Goal: Transaction & Acquisition: Book appointment/travel/reservation

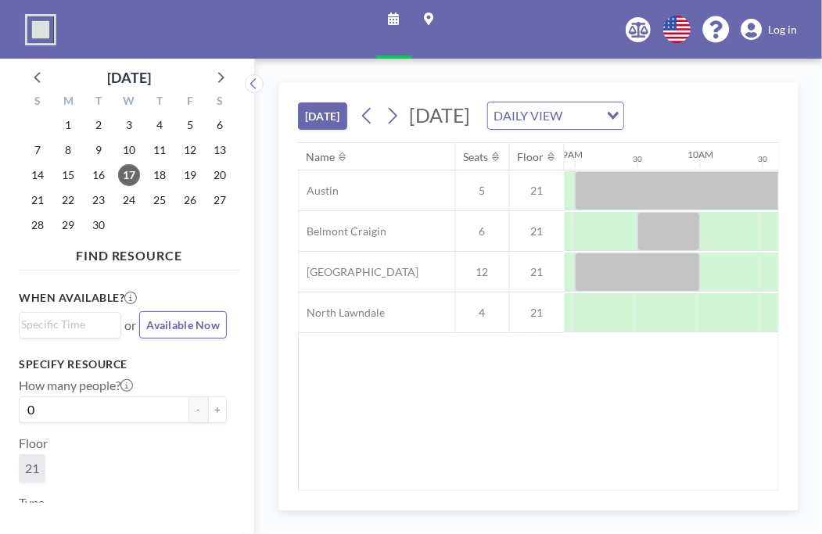
scroll to position [0, 1060]
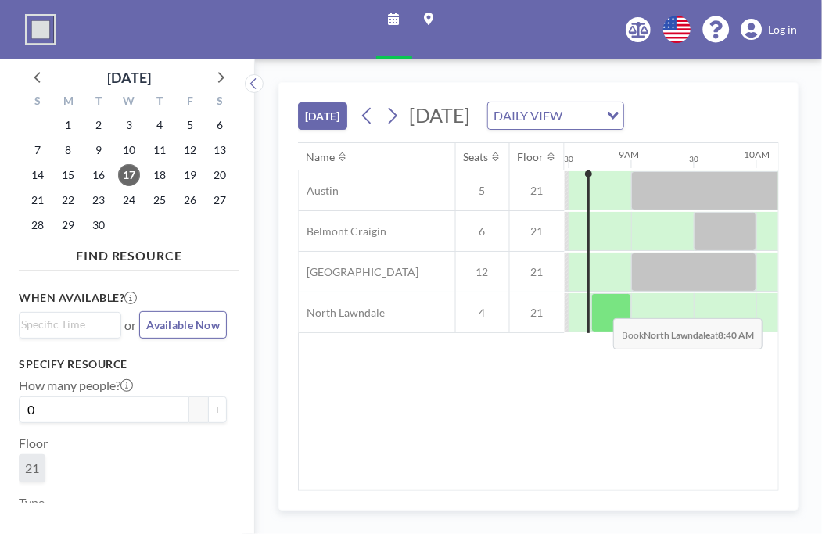
click at [601, 327] on div at bounding box center [611, 312] width 40 height 39
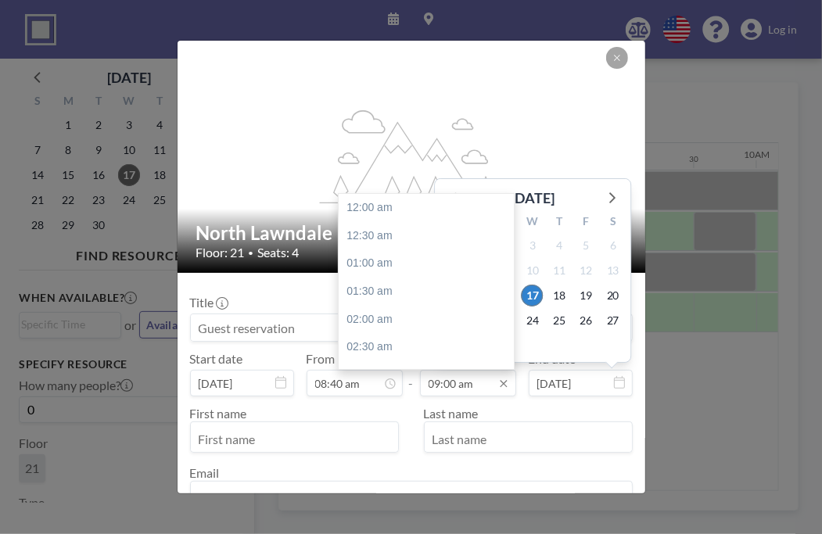
scroll to position [501, 0]
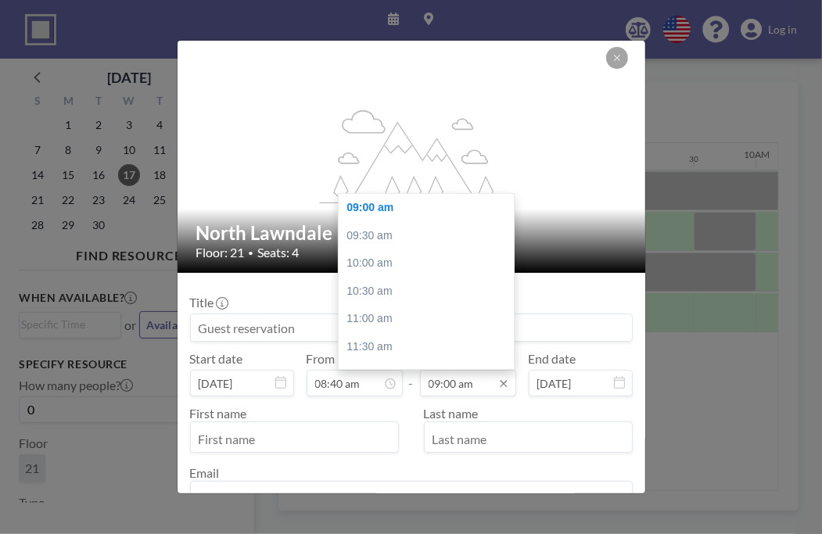
click at [468, 376] on input "09:00 am" at bounding box center [468, 383] width 96 height 27
click at [399, 257] on div "10:00 am" at bounding box center [430, 263] width 183 height 28
type input "10:00 am"
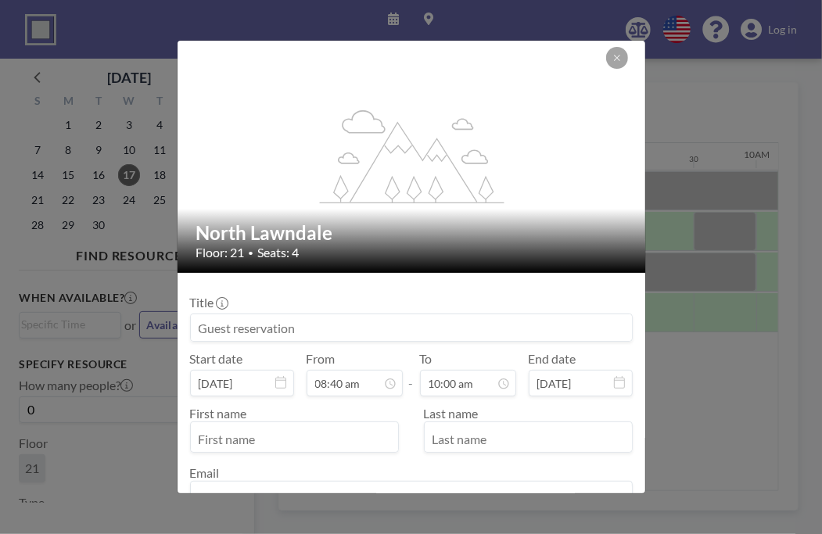
click at [312, 312] on div "Title" at bounding box center [411, 318] width 443 height 47
click at [310, 325] on input at bounding box center [411, 327] width 441 height 27
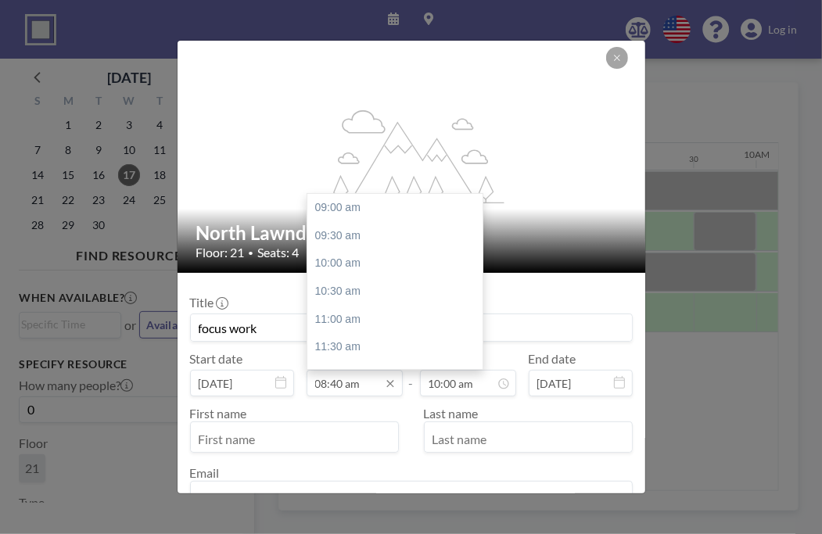
scroll to position [45, 0]
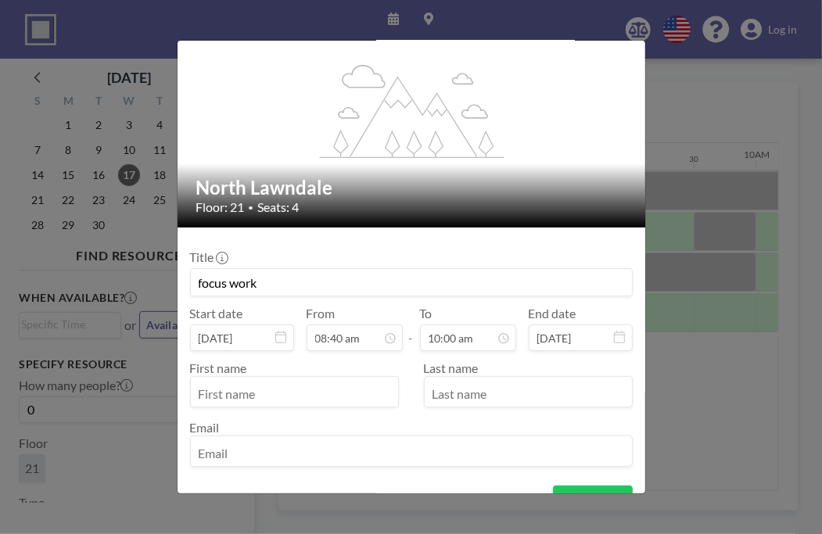
type input "focus work"
click at [302, 398] on input "text" at bounding box center [294, 393] width 207 height 27
type input "[PERSON_NAME]"
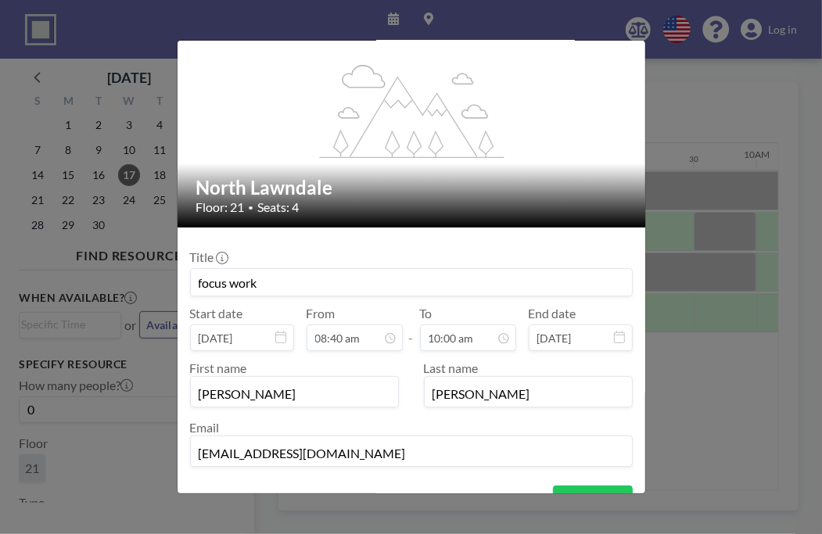
scroll to position [102, 0]
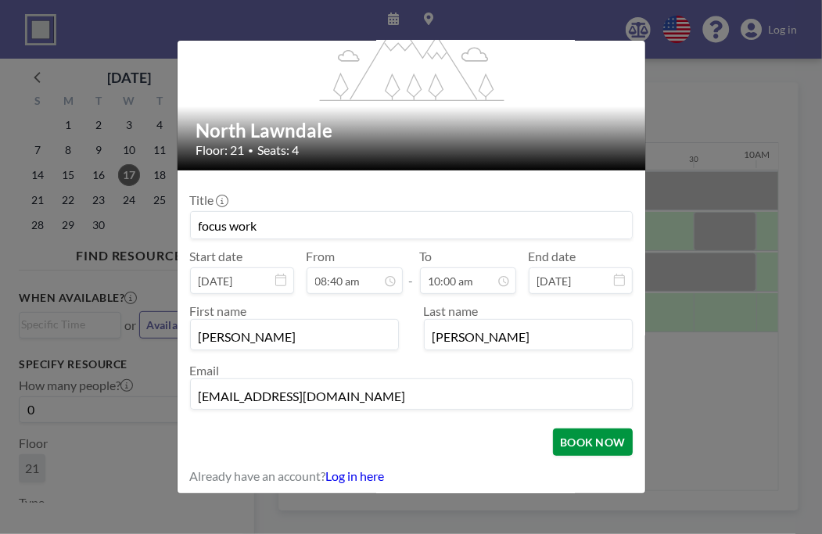
type input "[EMAIL_ADDRESS][DOMAIN_NAME]"
click at [577, 442] on button "BOOK NOW" at bounding box center [592, 442] width 79 height 27
